Goal: Find specific page/section: Find specific page/section

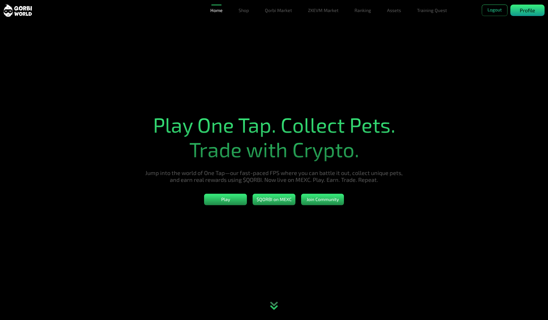
click at [528, 9] on p "Profile" at bounding box center [527, 11] width 15 height 8
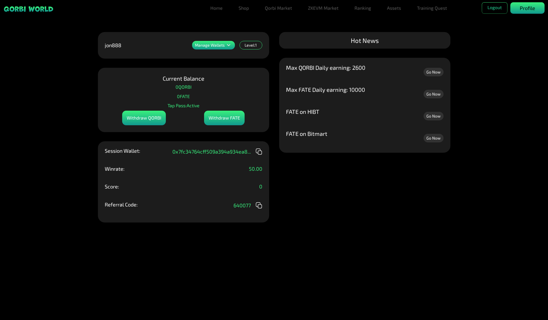
click at [528, 9] on p "Profile" at bounding box center [527, 8] width 15 height 8
